Goal: Information Seeking & Learning: Learn about a topic

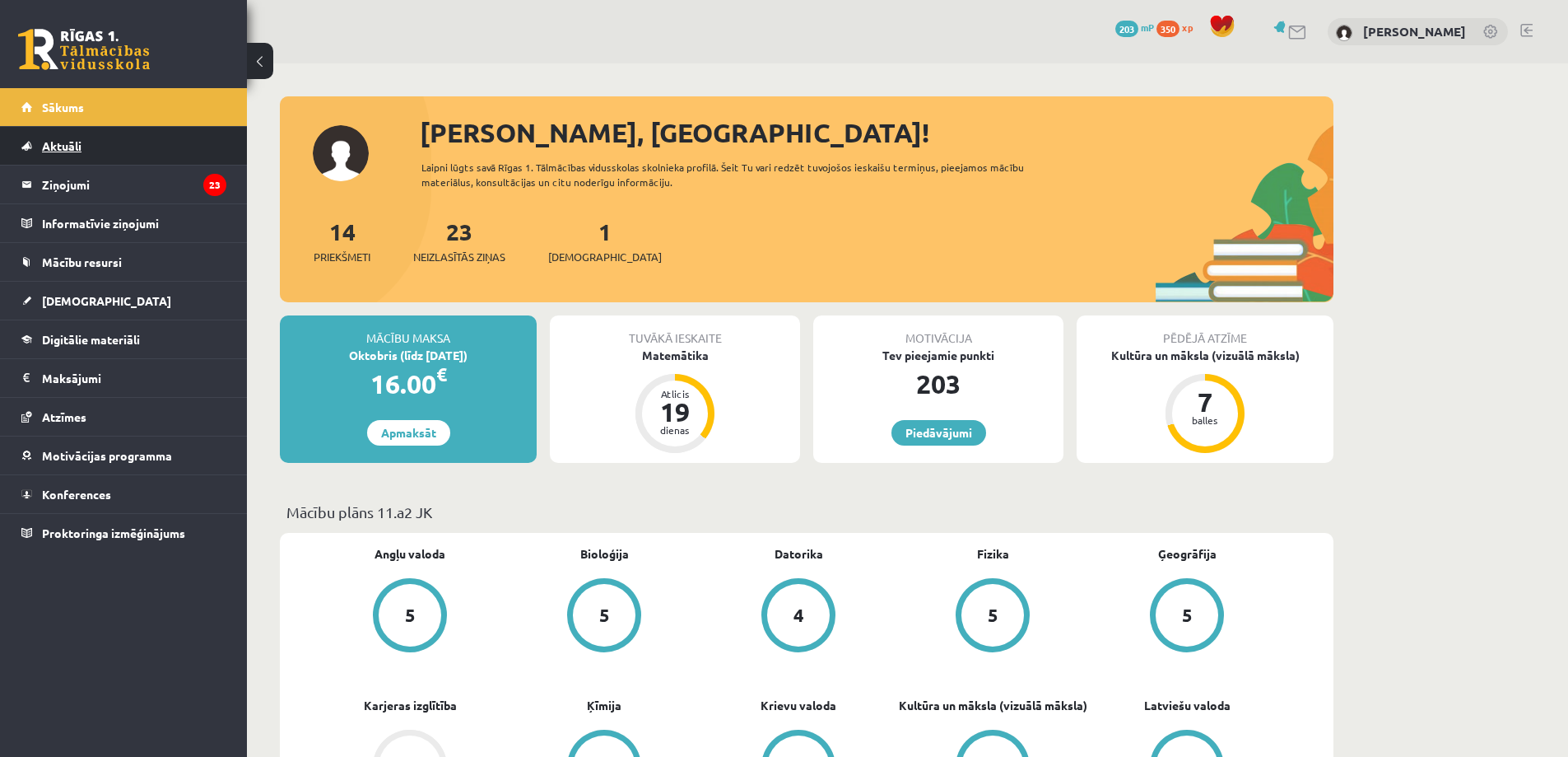
click at [114, 155] on link "Aktuāli" at bounding box center [124, 146] width 205 height 38
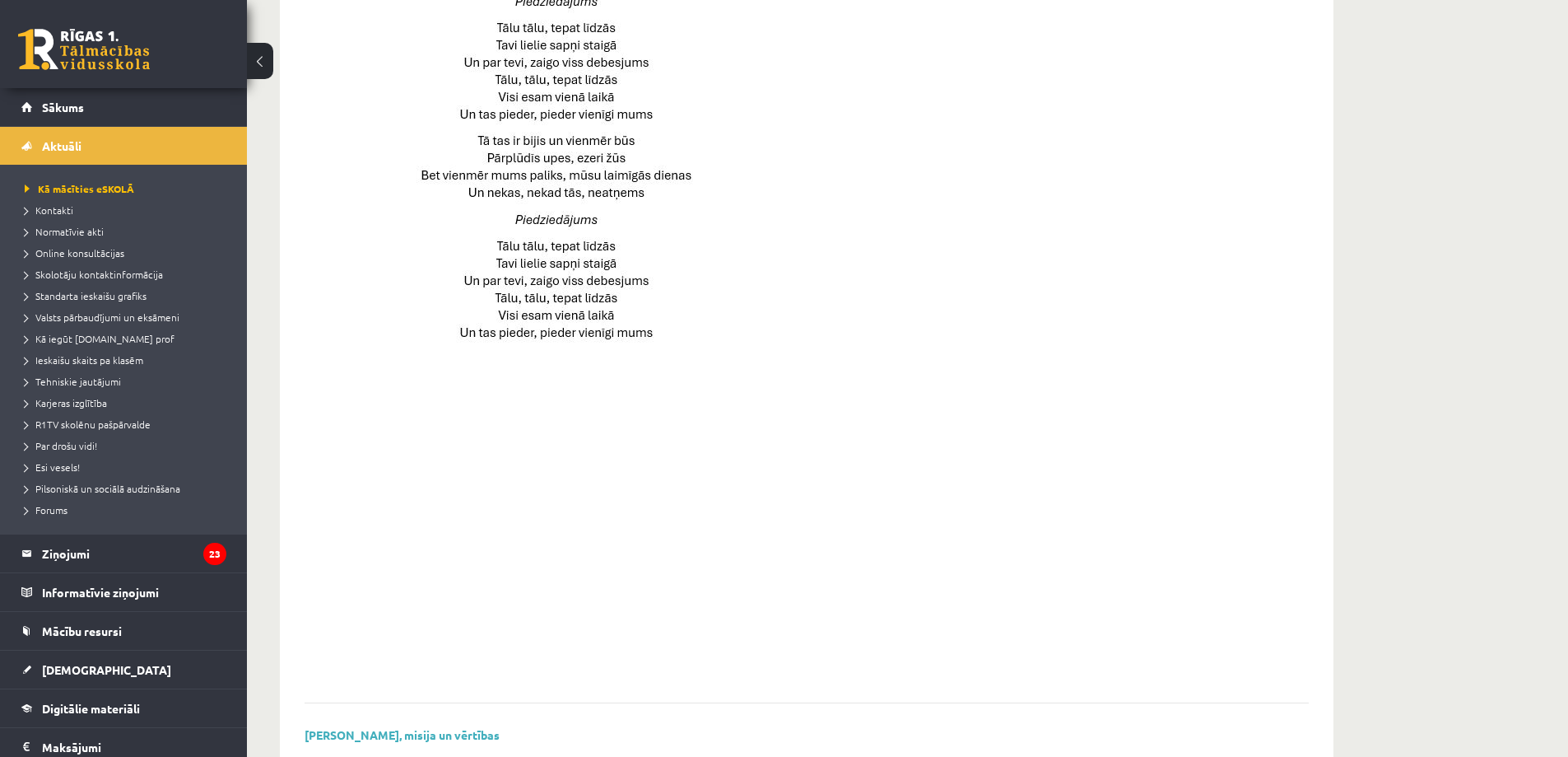
scroll to position [955, 0]
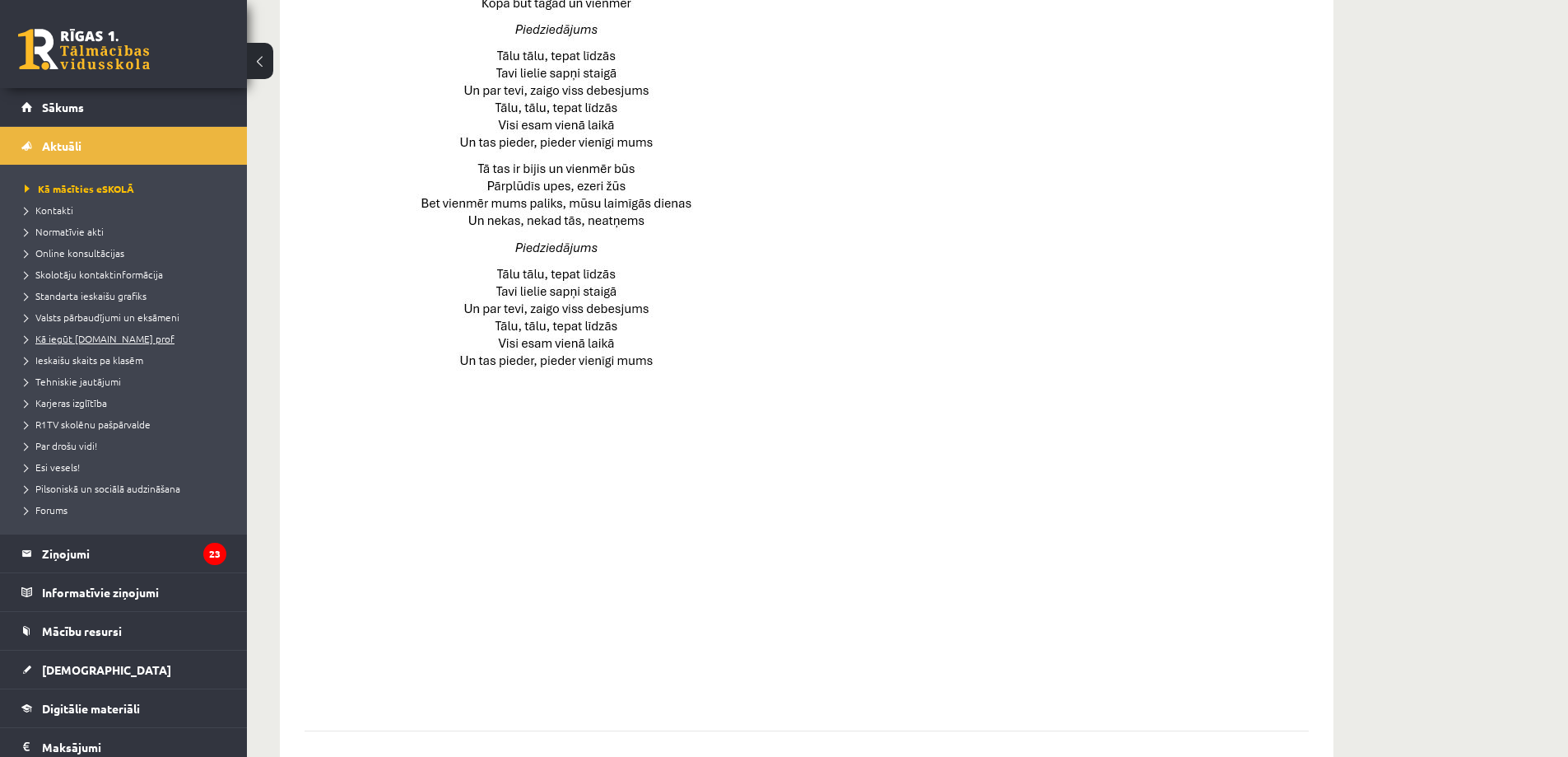
click at [129, 337] on span "Kā iegūt [DOMAIN_NAME] prof" at bounding box center [100, 338] width 150 height 13
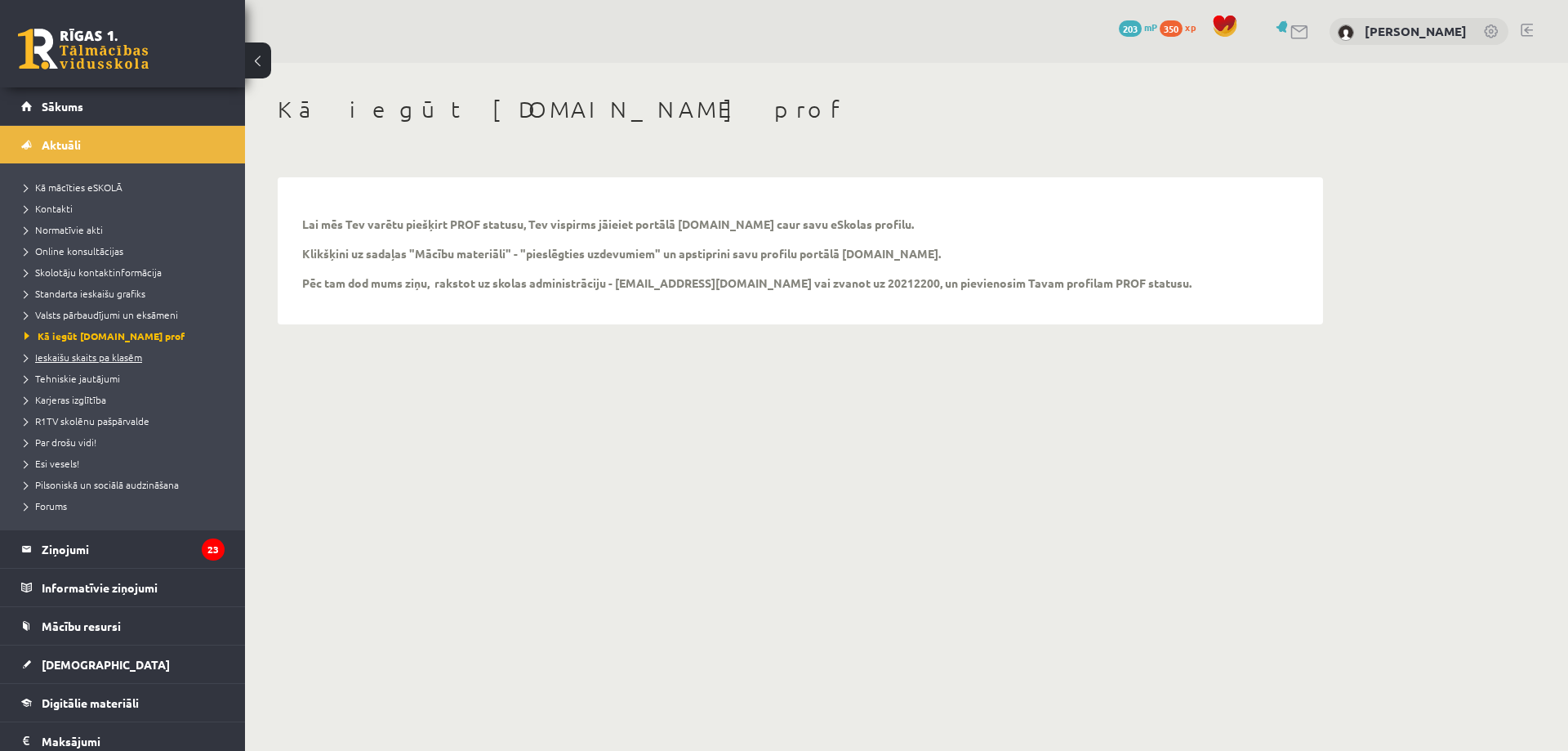
click at [60, 352] on span "Ieskaišu skaits pa klasēm" at bounding box center [83, 357] width 118 height 13
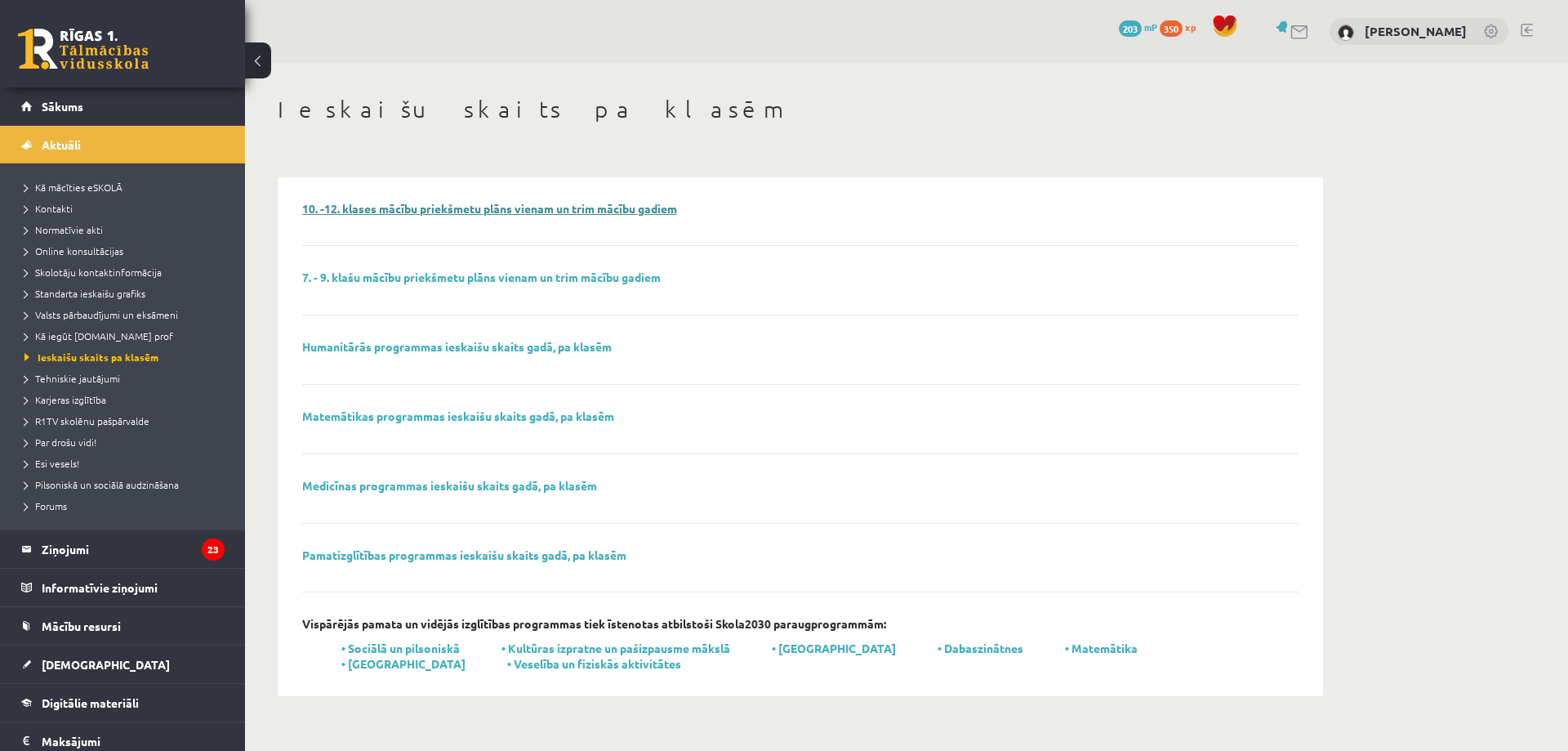
click at [379, 203] on link "10. -12. klases mācību priekšmetu plāns vienam un trim mācību gadiem" at bounding box center [490, 209] width 375 height 15
